Goal: Check status: Check status

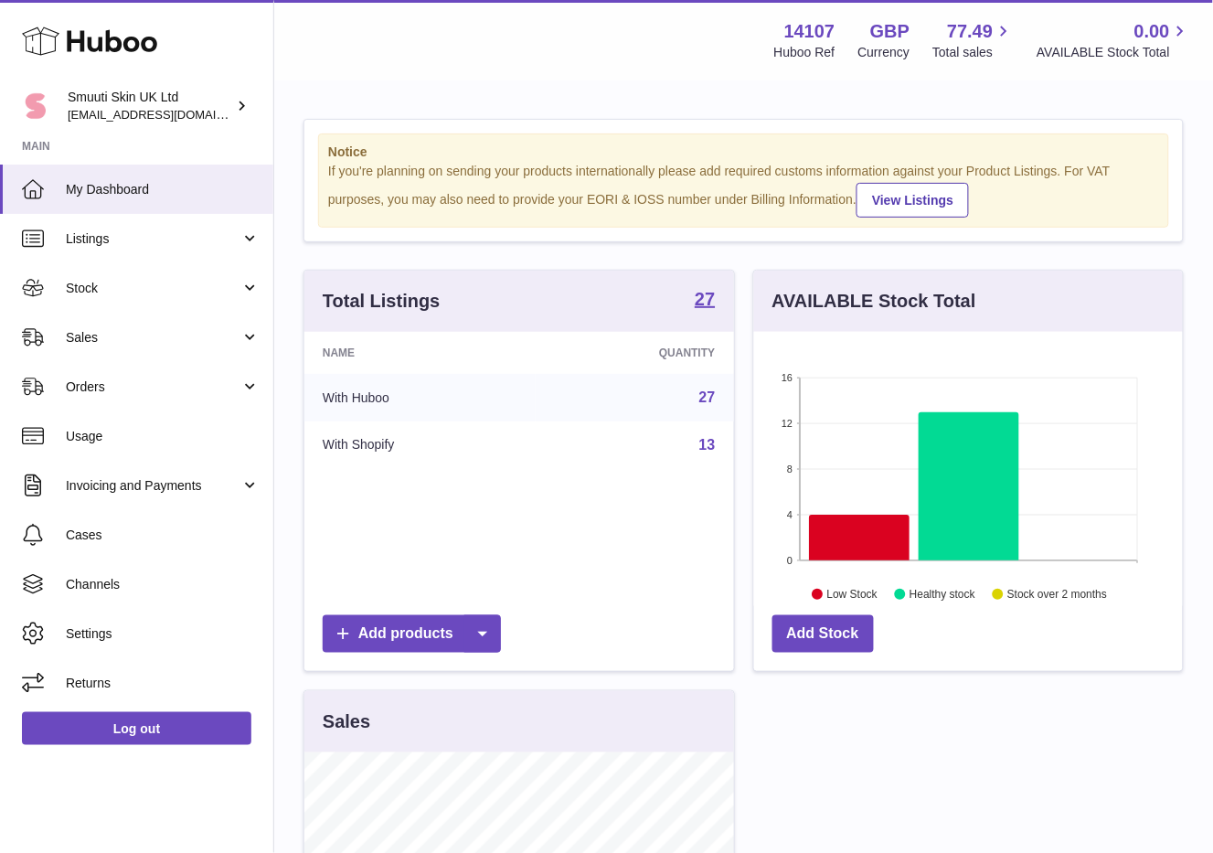
scroll to position [285, 428]
click at [111, 386] on span "Orders" at bounding box center [153, 386] width 175 height 17
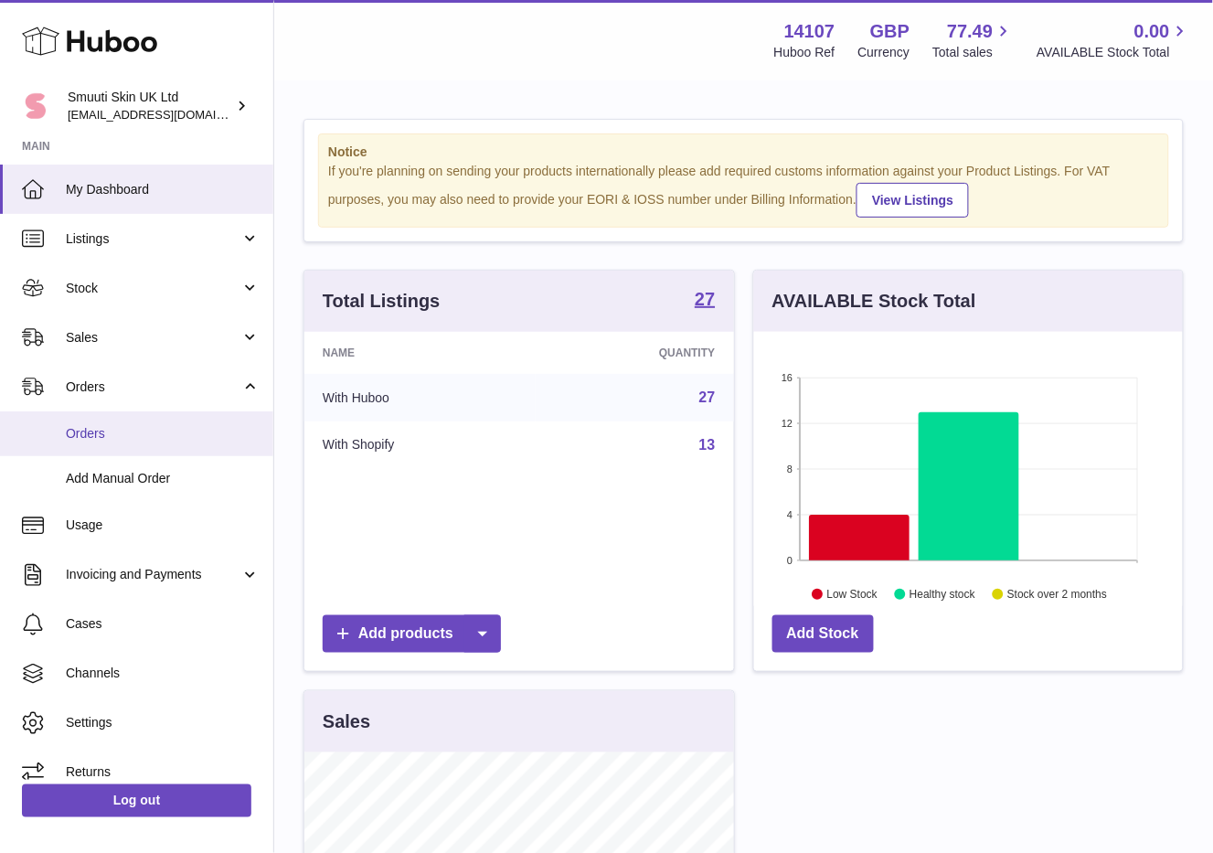
click at [80, 431] on span "Orders" at bounding box center [163, 433] width 194 height 17
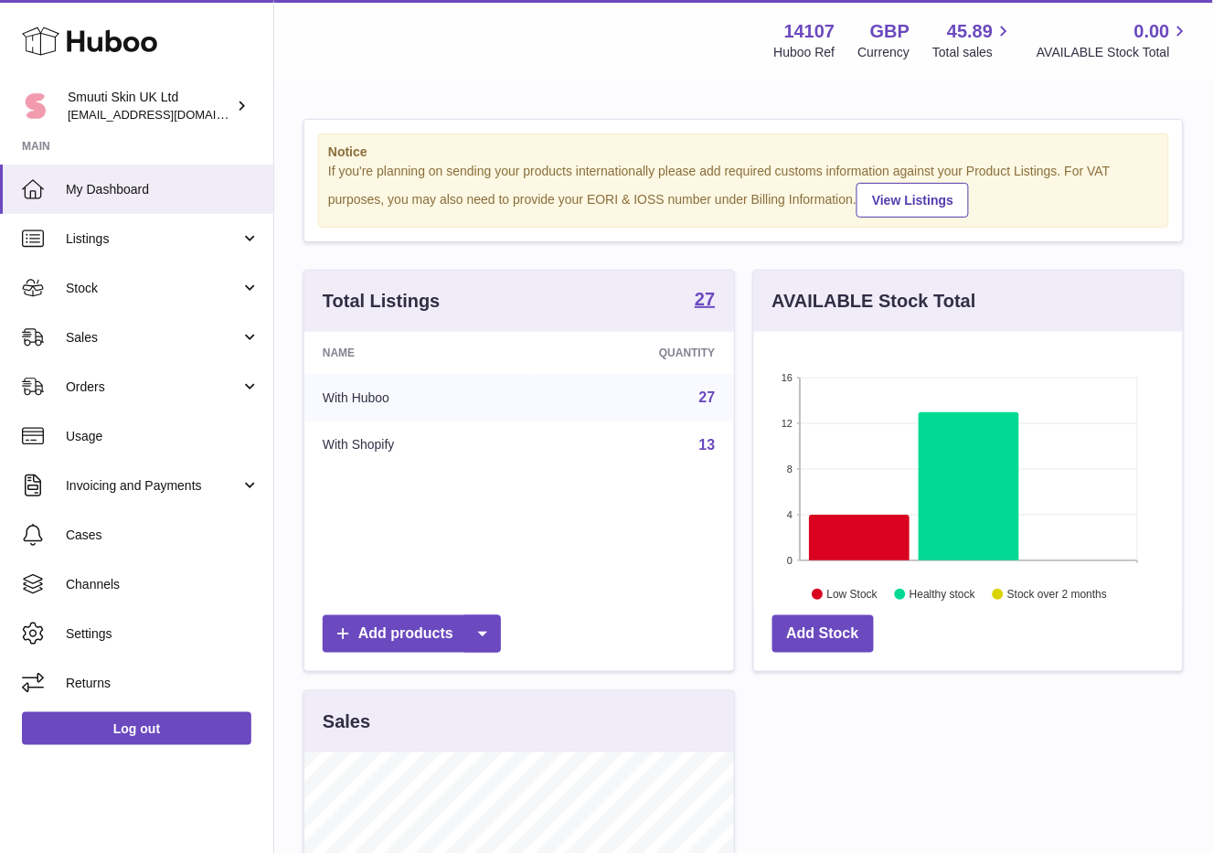
scroll to position [285, 428]
click at [102, 372] on link "Orders" at bounding box center [136, 386] width 273 height 49
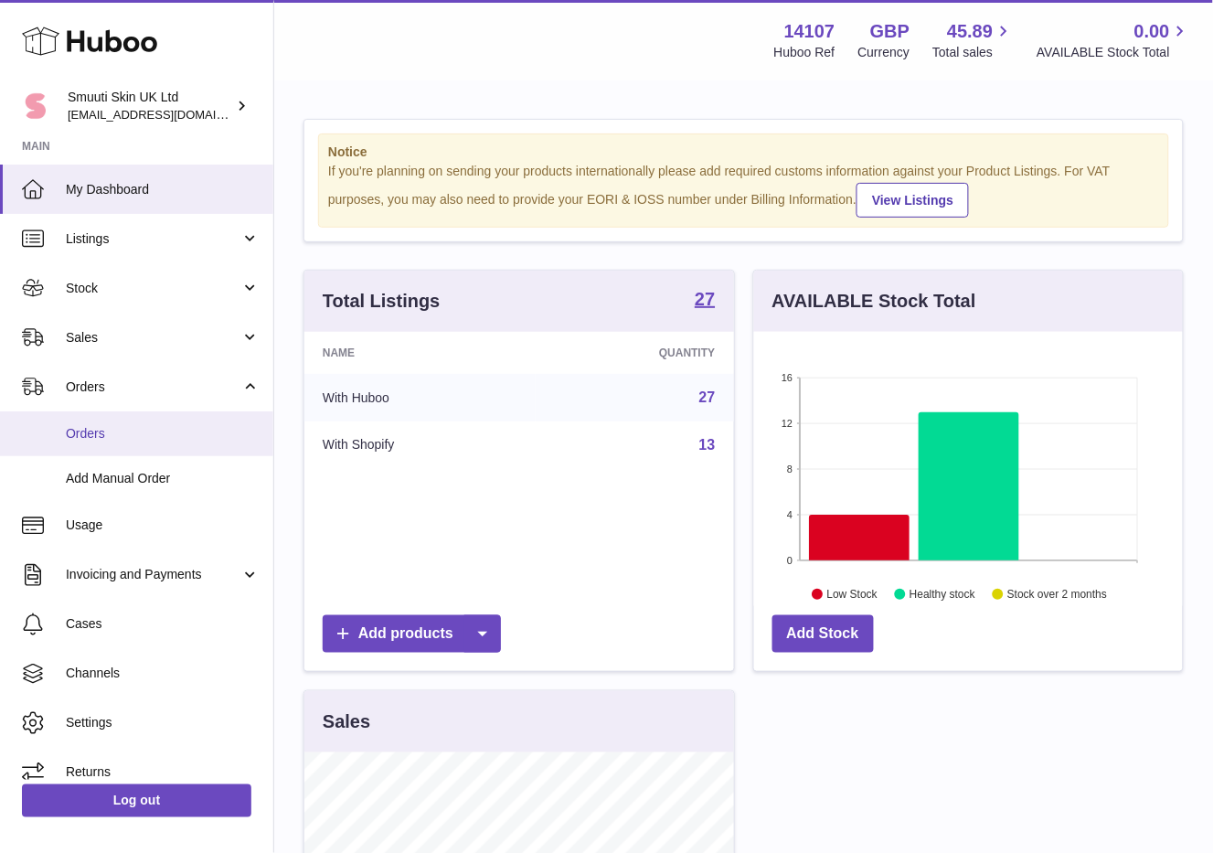
click at [87, 420] on link "Orders" at bounding box center [136, 433] width 273 height 45
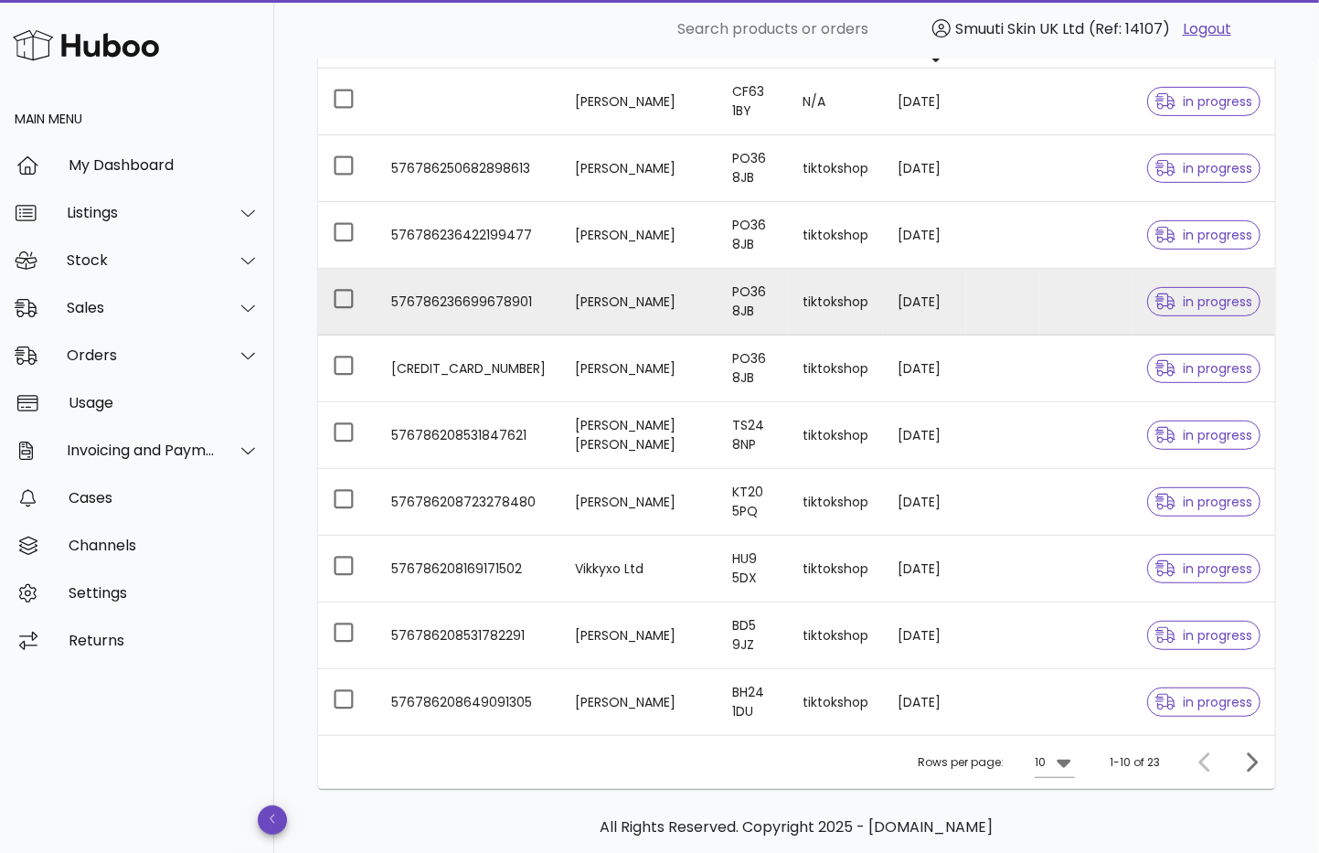
scroll to position [304, 0]
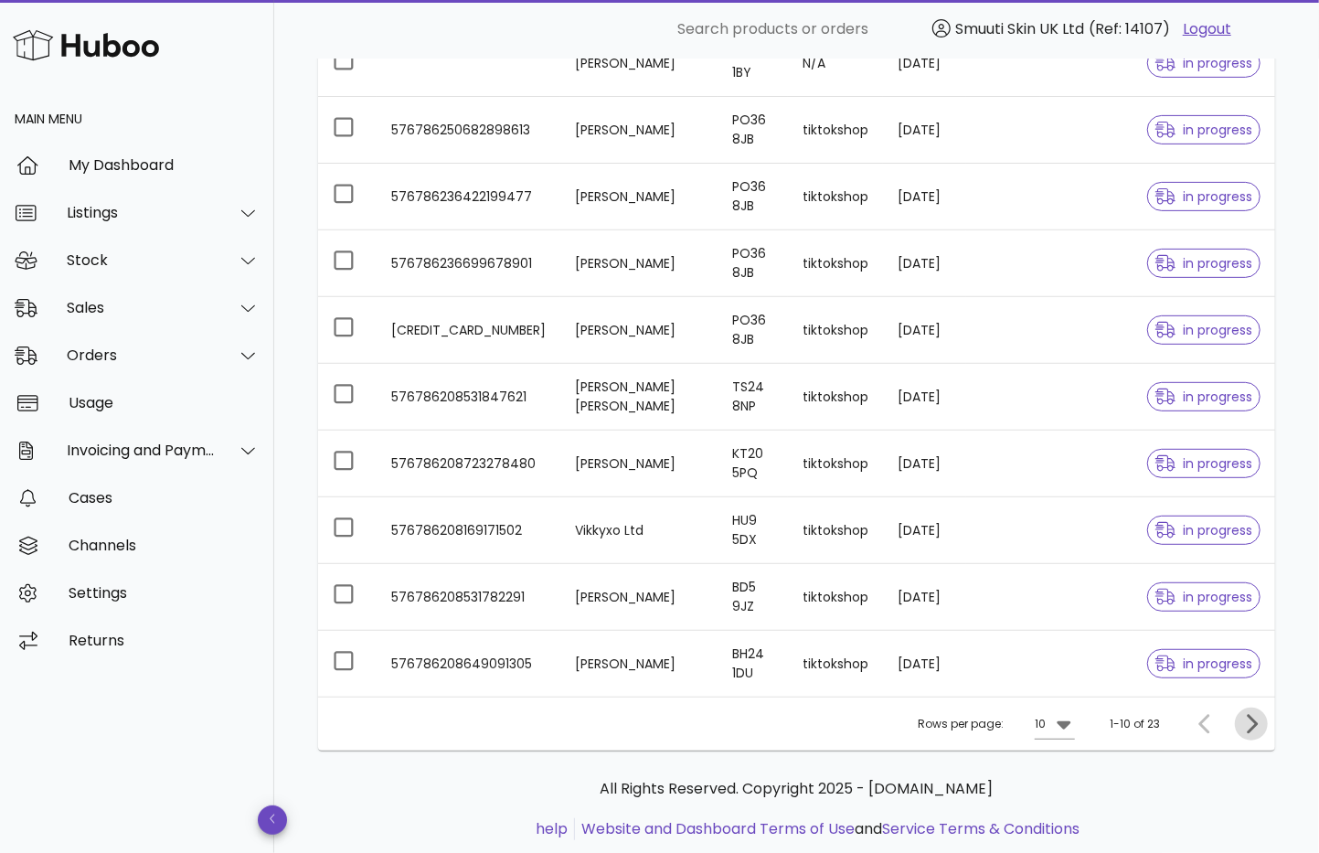
click at [1212, 729] on icon "Next page" at bounding box center [1251, 724] width 22 height 22
